Goal: Navigation & Orientation: Find specific page/section

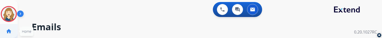
click at [13, 33] on link "home Home" at bounding box center [9, 31] width 14 height 14
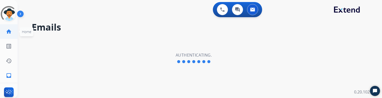
click at [9, 36] on link "home Home" at bounding box center [9, 31] width 14 height 14
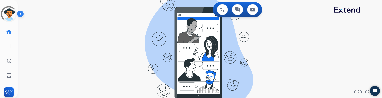
click at [250, 50] on div "0 Voice Interactions 0 Chat Interactions 0 Email Interactions swap_horiz Break …" at bounding box center [200, 49] width 365 height 98
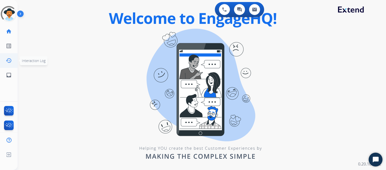
click at [8, 59] on mat-icon "history" at bounding box center [9, 61] width 6 height 6
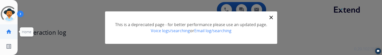
click at [5, 30] on link "home Home" at bounding box center [9, 31] width 14 height 14
